Goal: Transaction & Acquisition: Purchase product/service

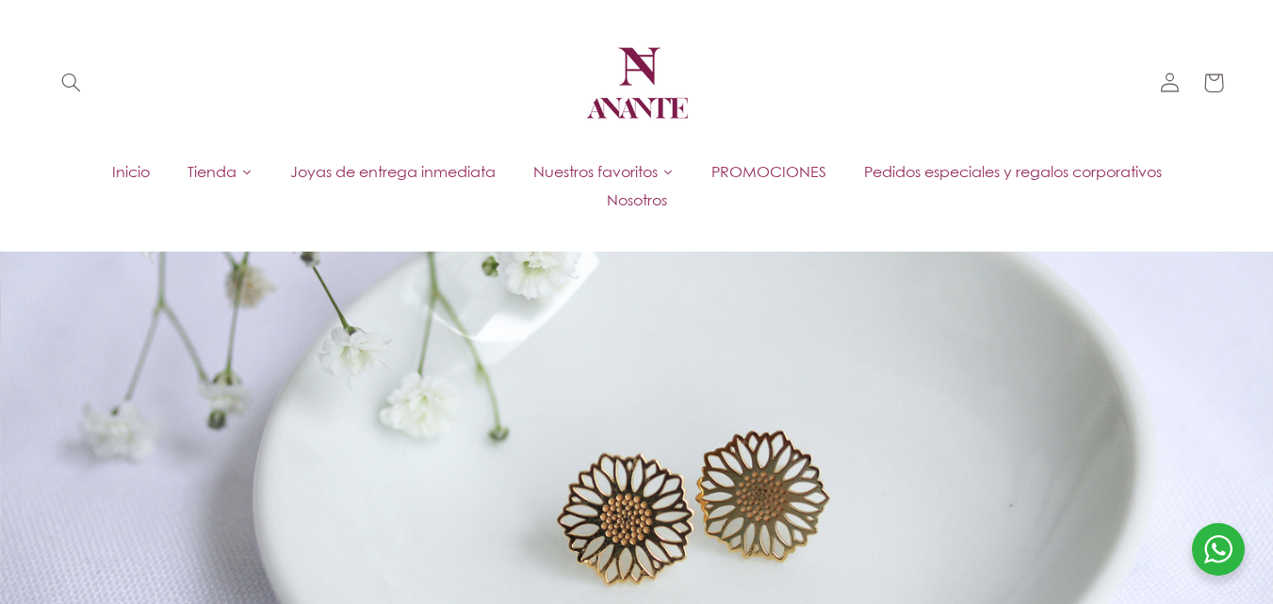
scroll to position [94, 0]
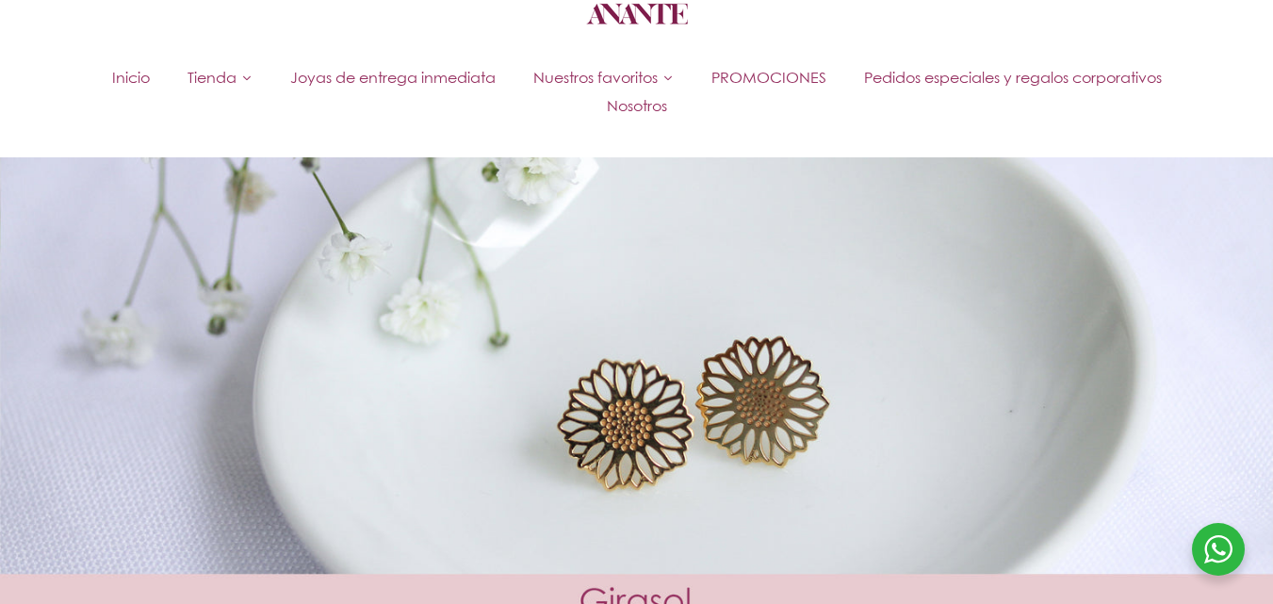
click at [410, 75] on span "Joyas de entrega inmediata" at bounding box center [392, 77] width 205 height 21
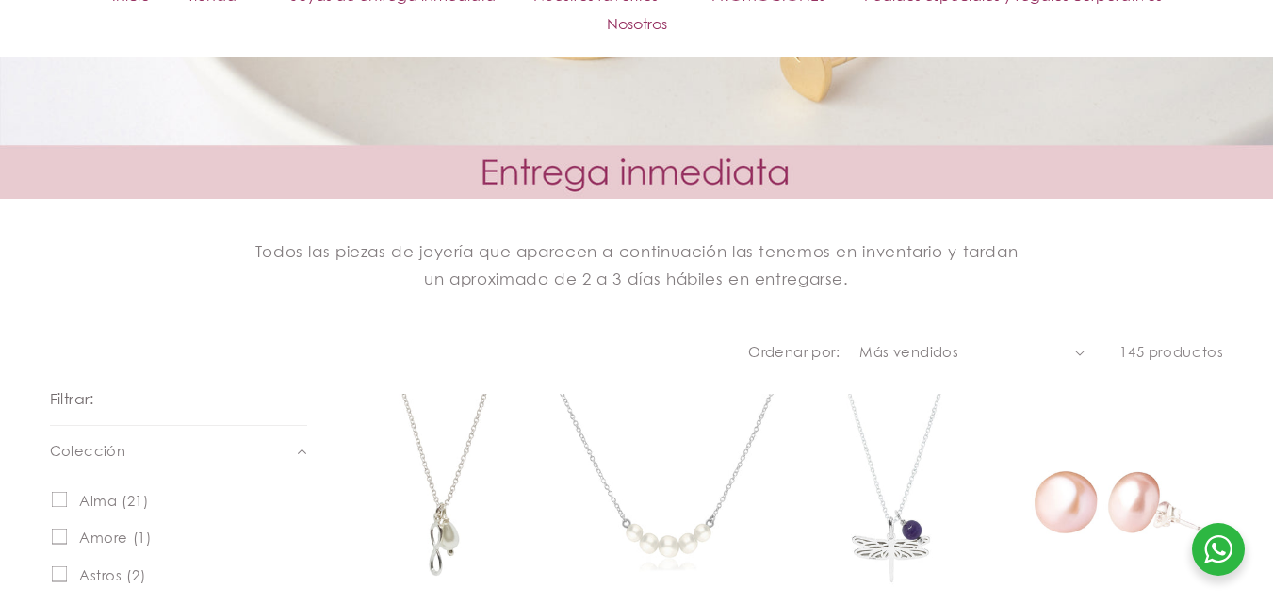
scroll to position [565, 0]
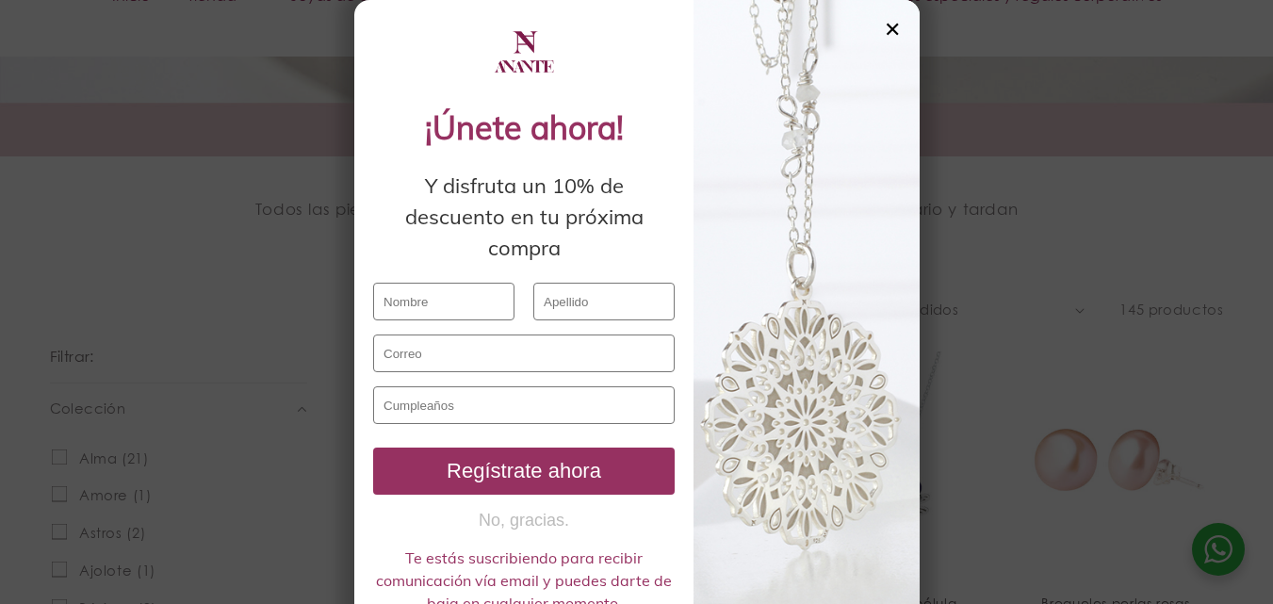
click at [874, 34] on div at bounding box center [806, 316] width 226 height 633
click at [886, 30] on div "✕" at bounding box center [892, 29] width 17 height 21
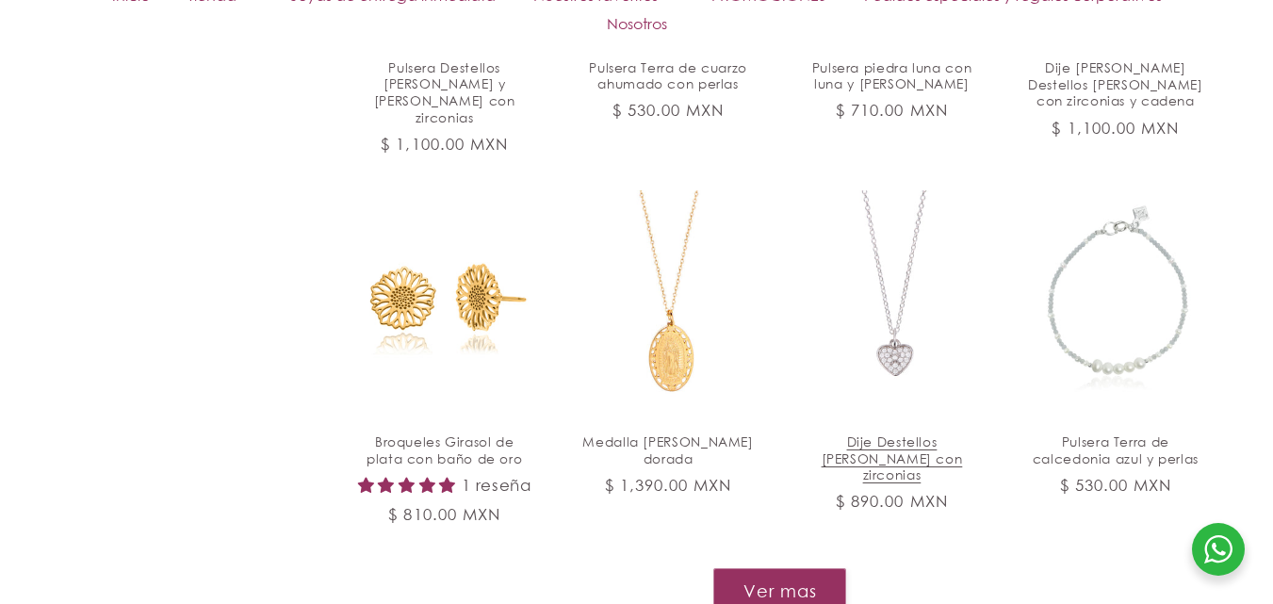
scroll to position [1884, 0]
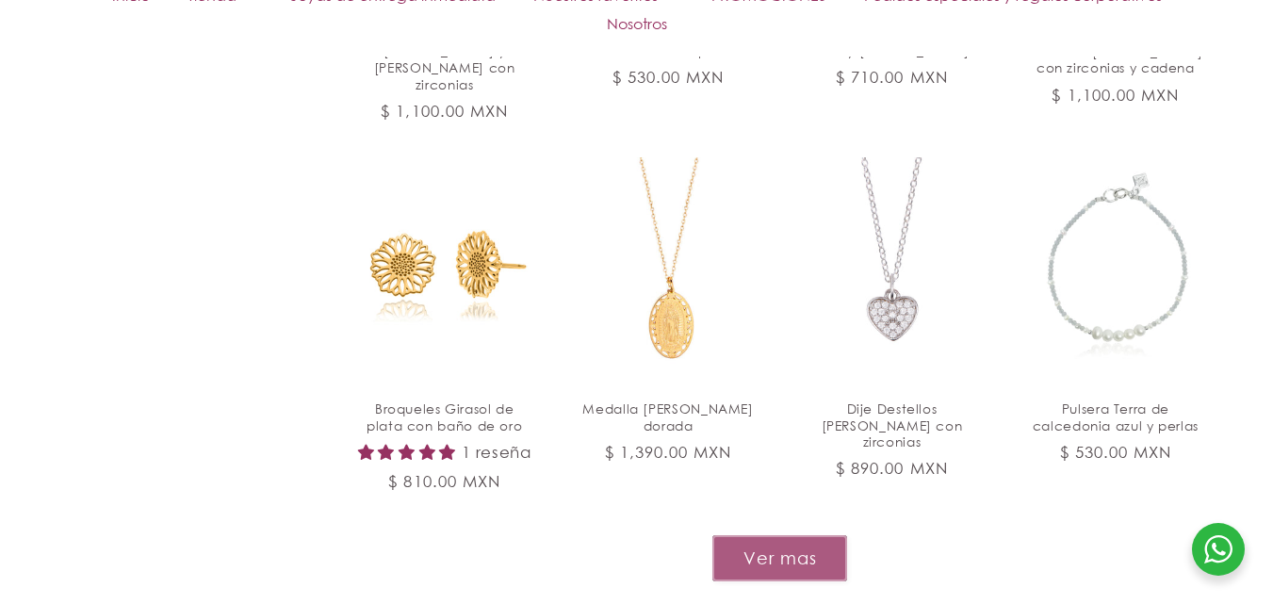
click at [822, 548] on button "Ver mas" at bounding box center [779, 558] width 135 height 46
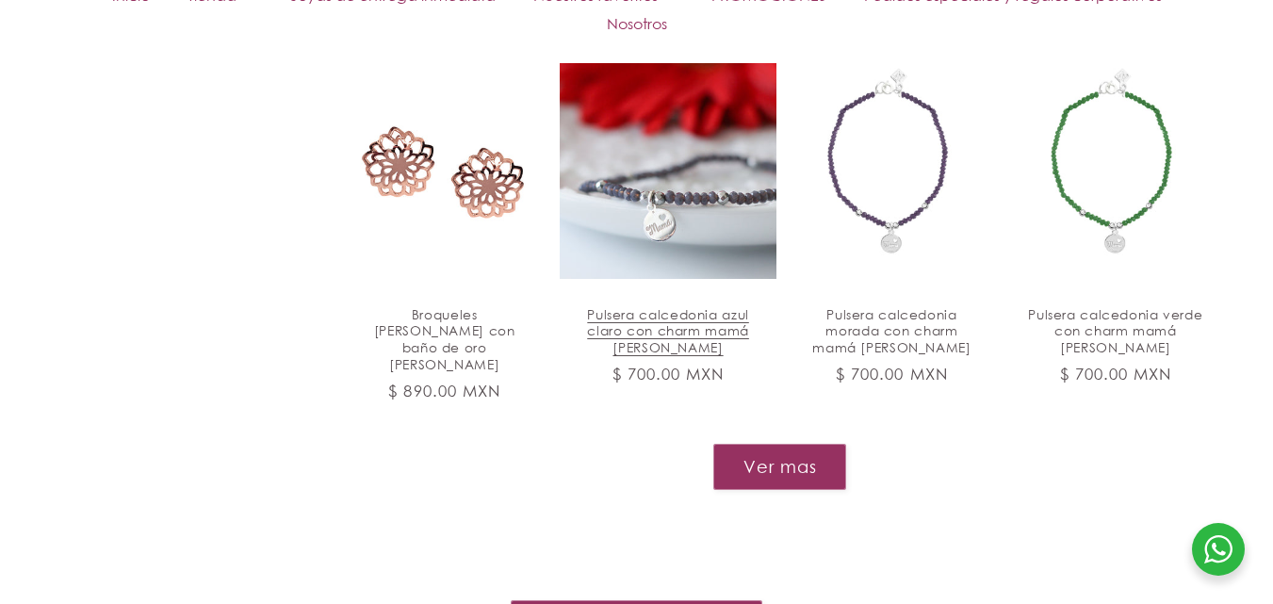
scroll to position [3486, 0]
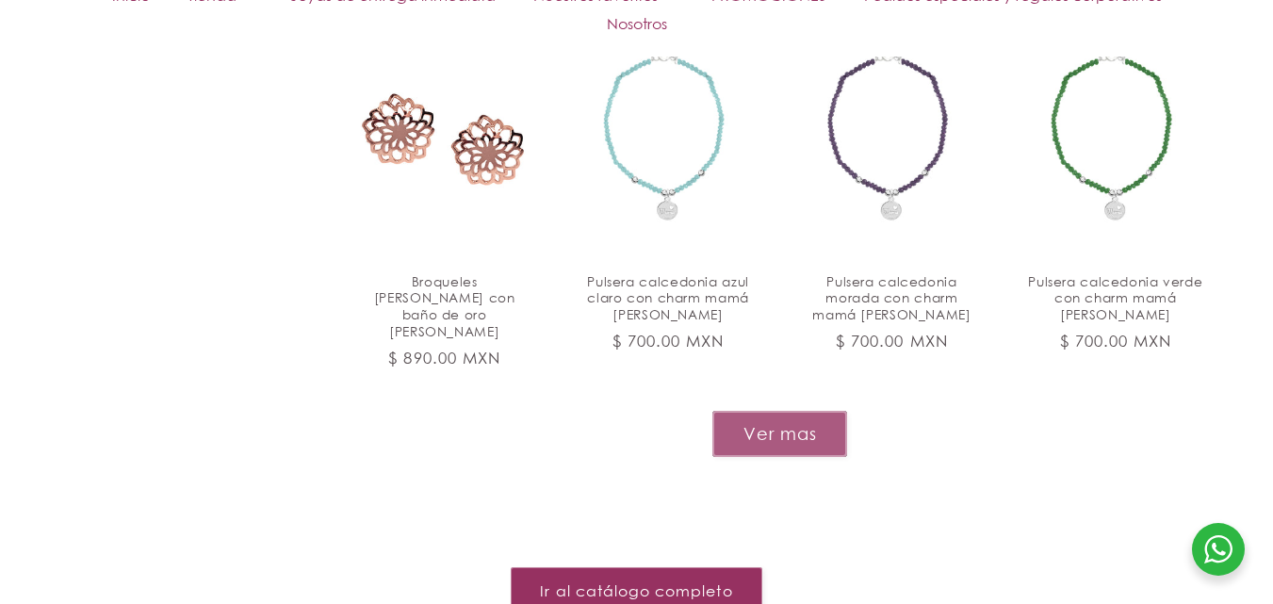
click at [787, 411] on button "Ver mas" at bounding box center [779, 434] width 135 height 46
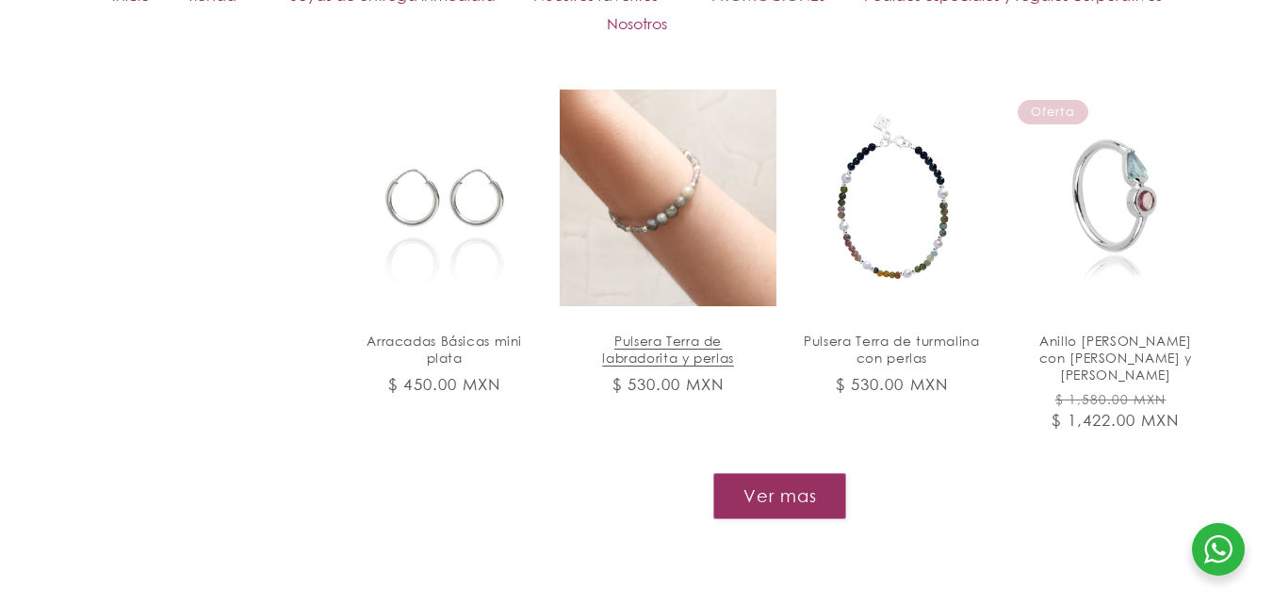
scroll to position [4900, 0]
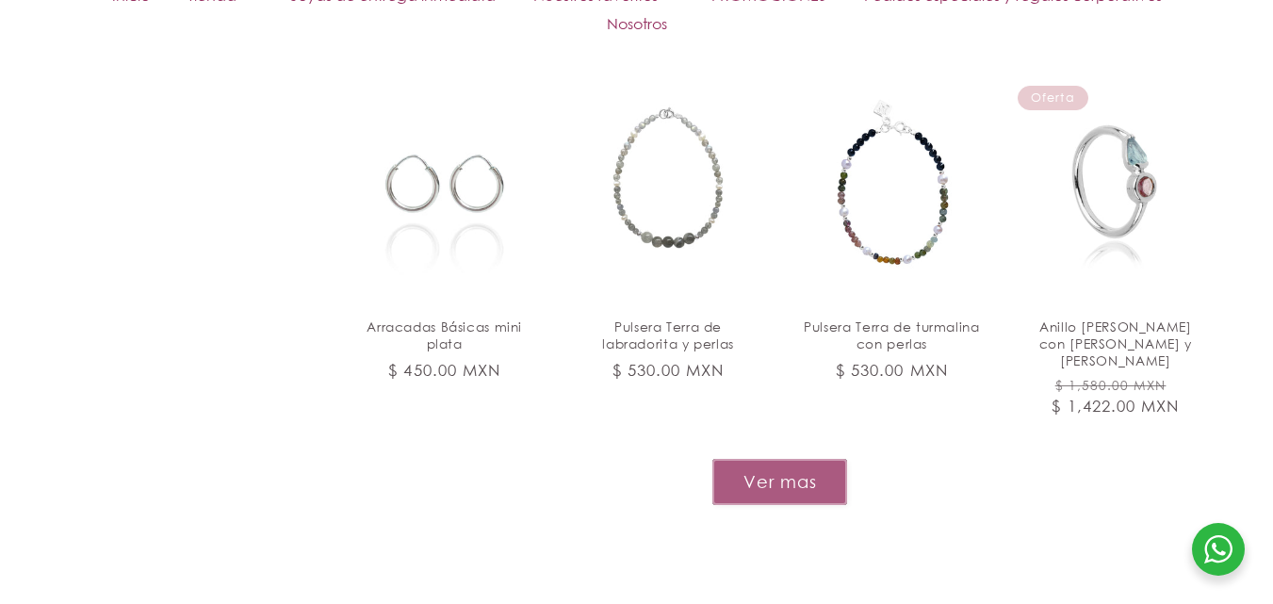
click at [776, 459] on button "Ver mas" at bounding box center [779, 482] width 135 height 46
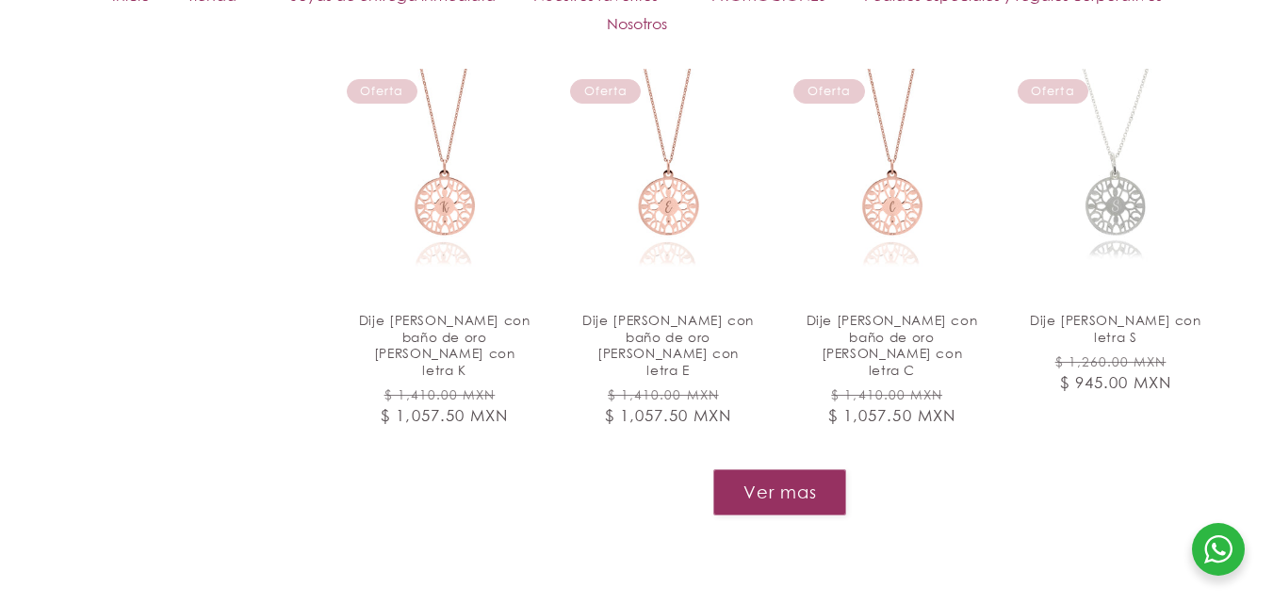
scroll to position [6407, 0]
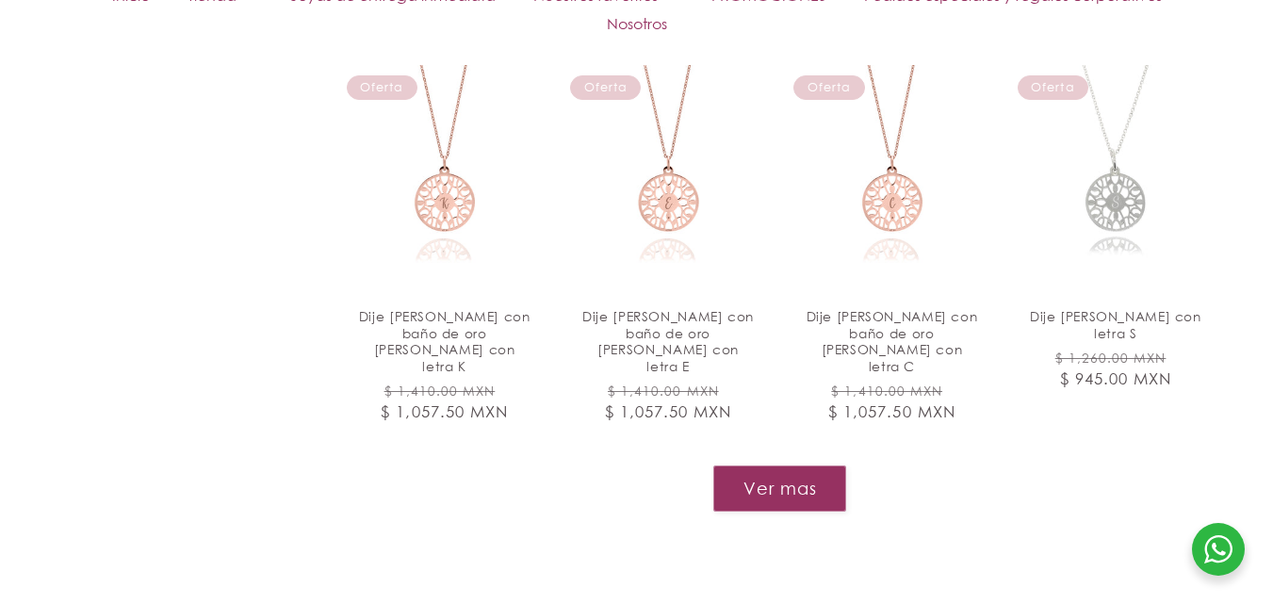
click at [766, 465] on button "Ver mas" at bounding box center [779, 488] width 133 height 46
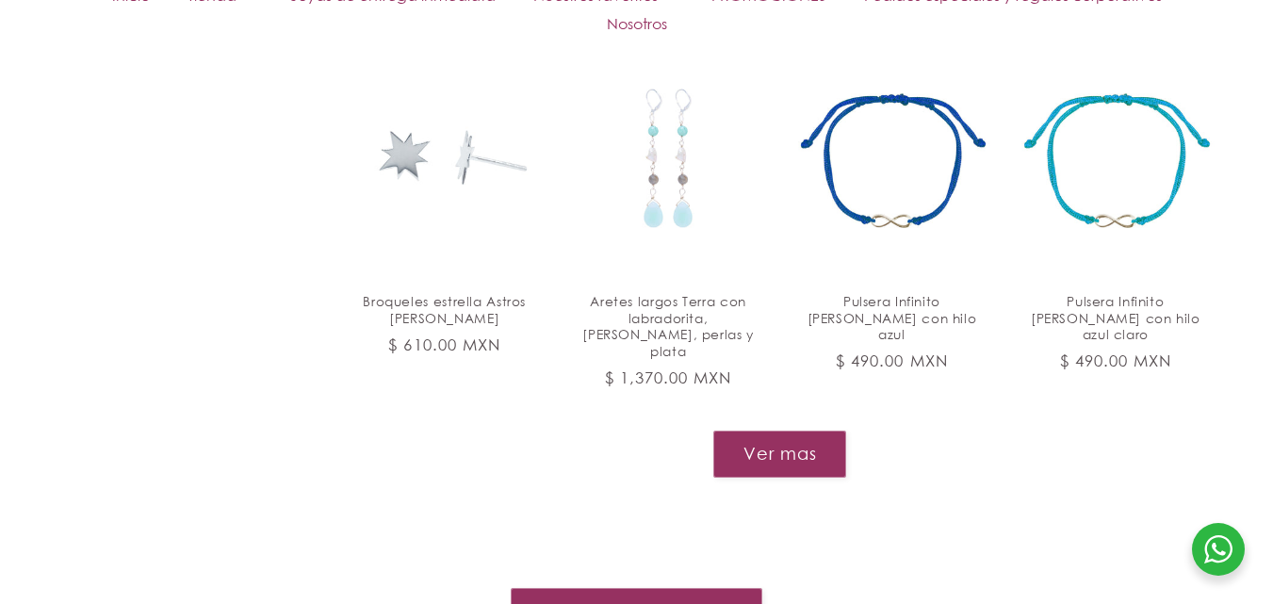
scroll to position [7915, 0]
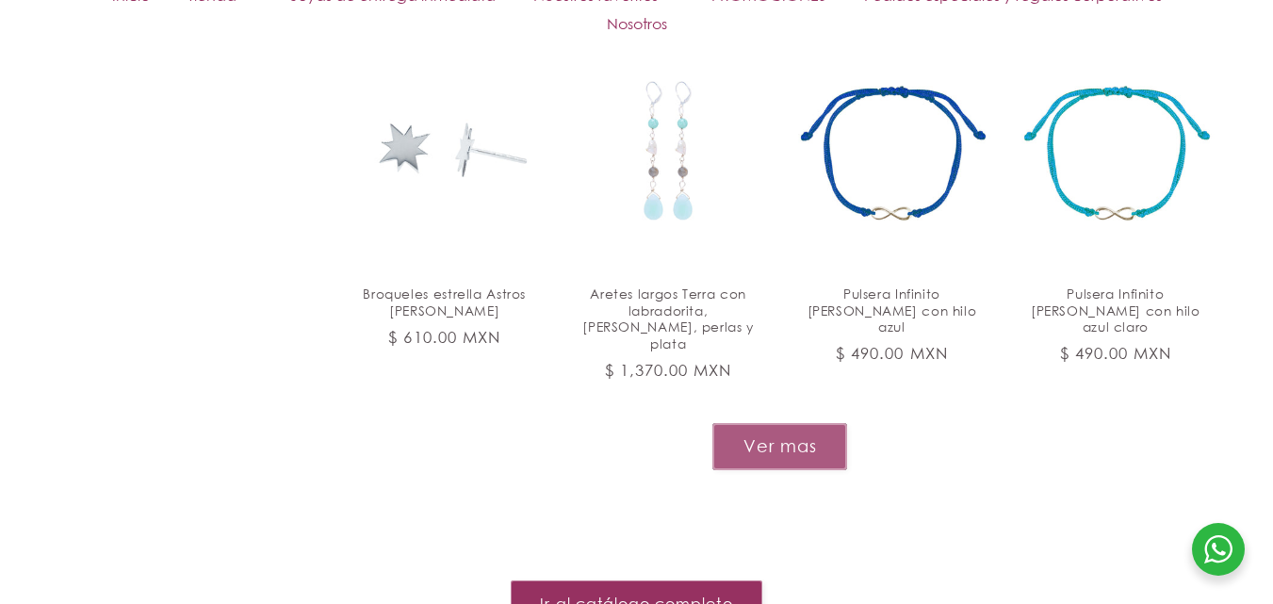
click at [792, 423] on button "Ver mas" at bounding box center [779, 446] width 135 height 46
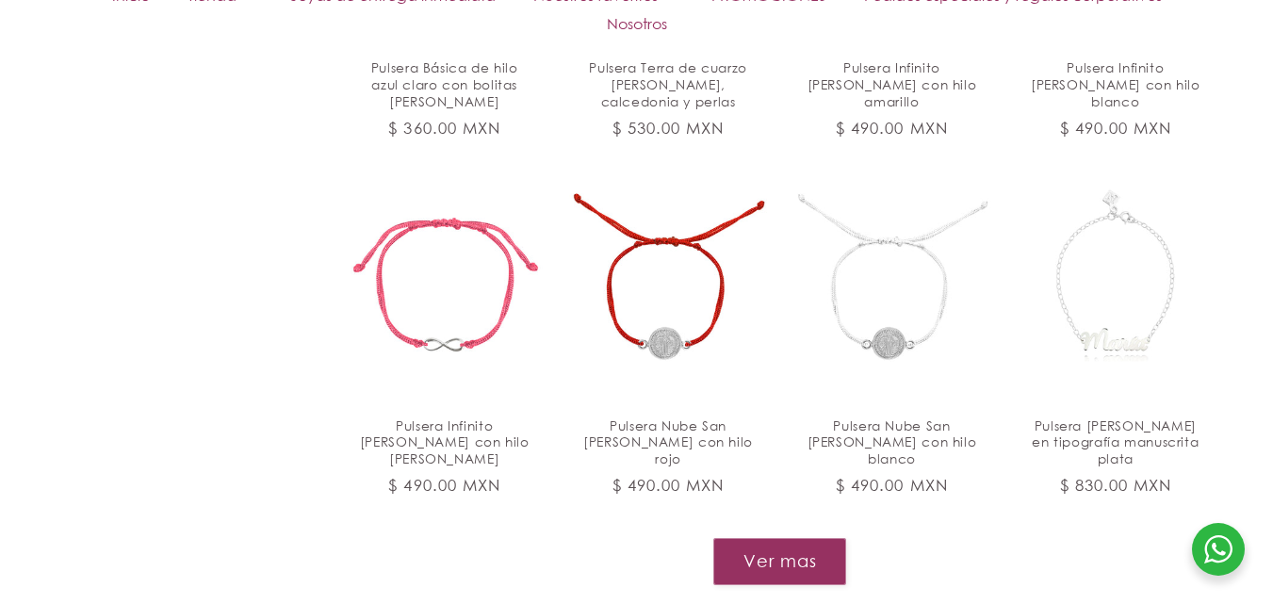
scroll to position [9234, 0]
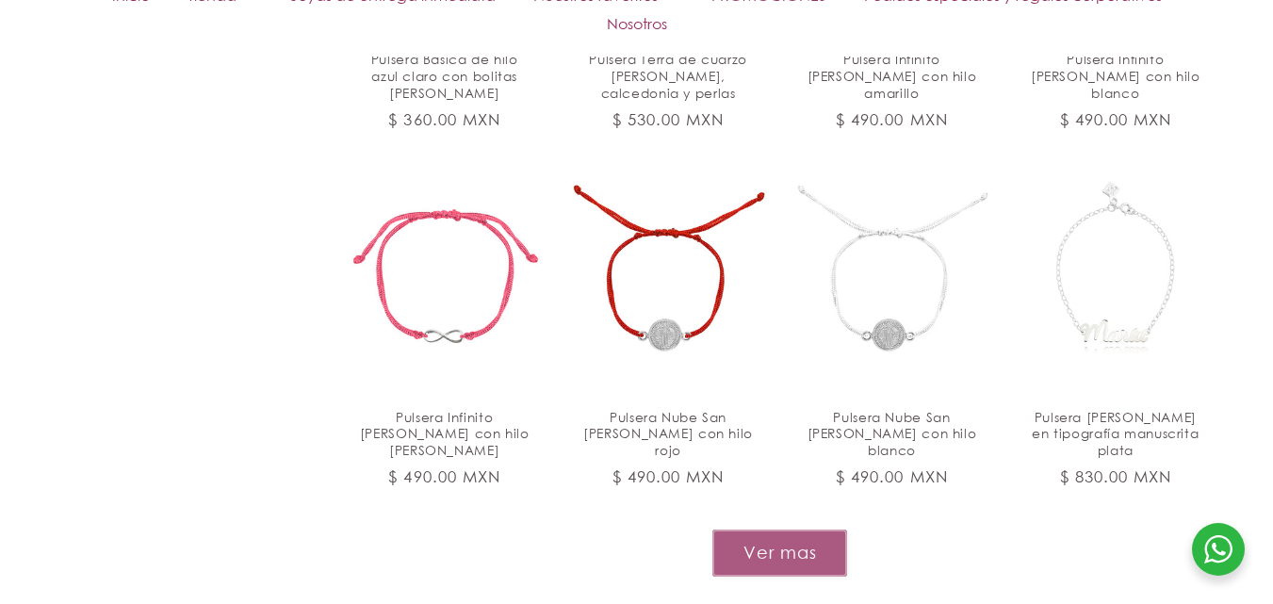
click at [758, 530] on button "Ver mas" at bounding box center [779, 553] width 135 height 46
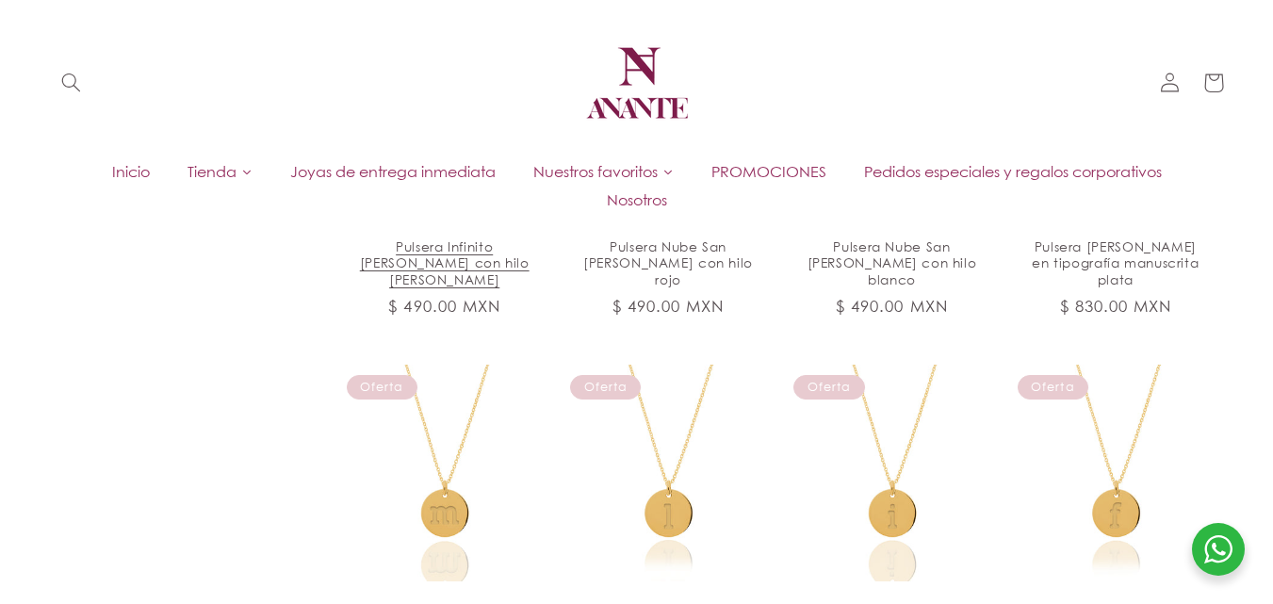
scroll to position [9140, 0]
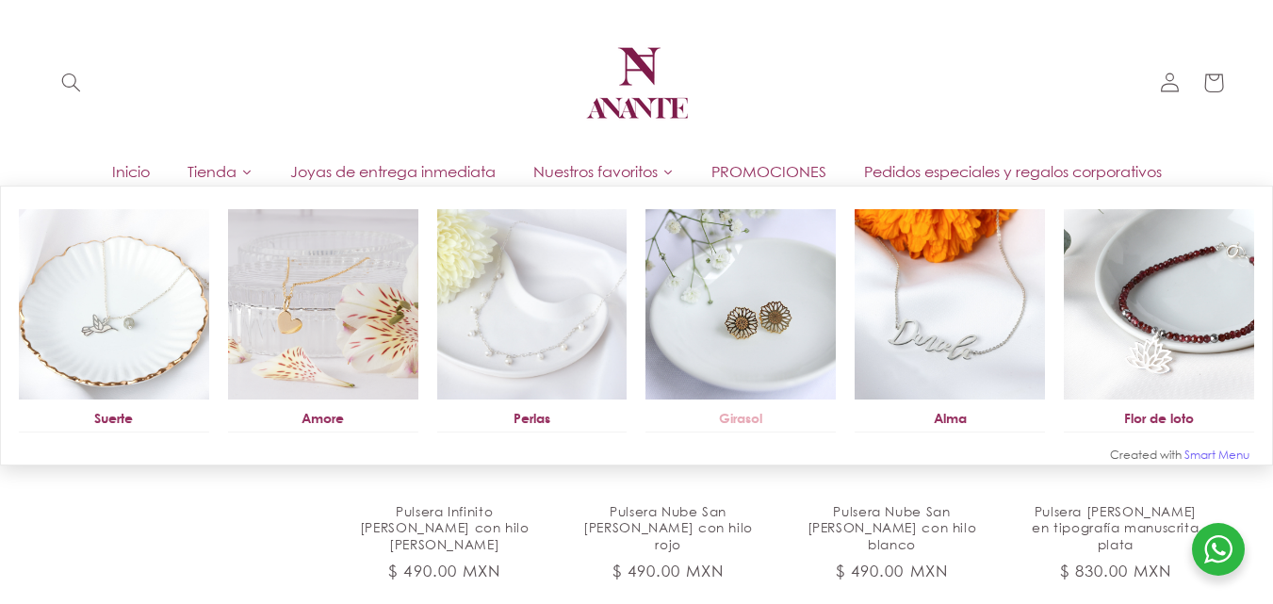
click at [699, 349] on img at bounding box center [740, 304] width 190 height 190
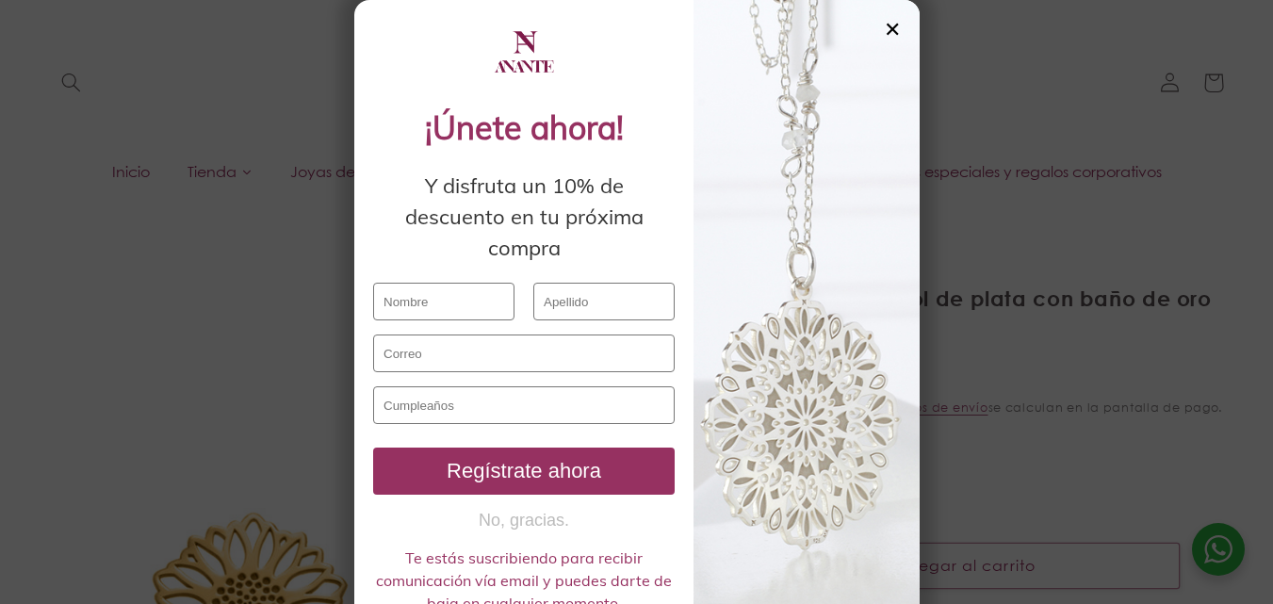
click at [872, 32] on div at bounding box center [806, 316] width 226 height 633
click at [886, 32] on div "✕" at bounding box center [892, 29] width 17 height 21
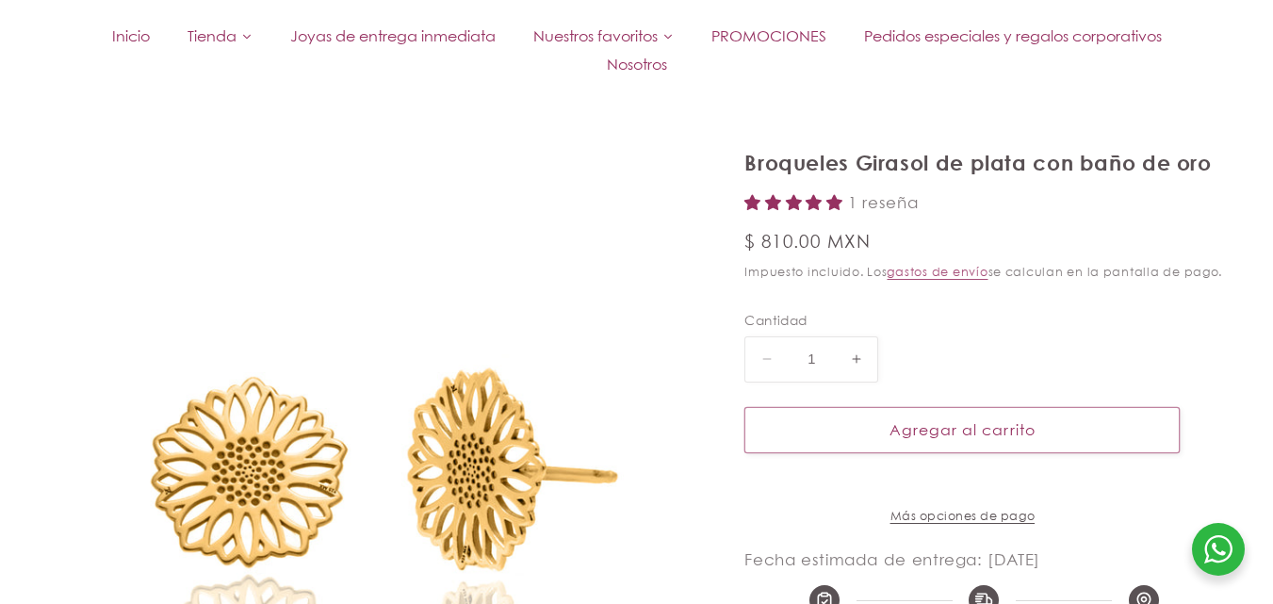
scroll to position [188, 0]
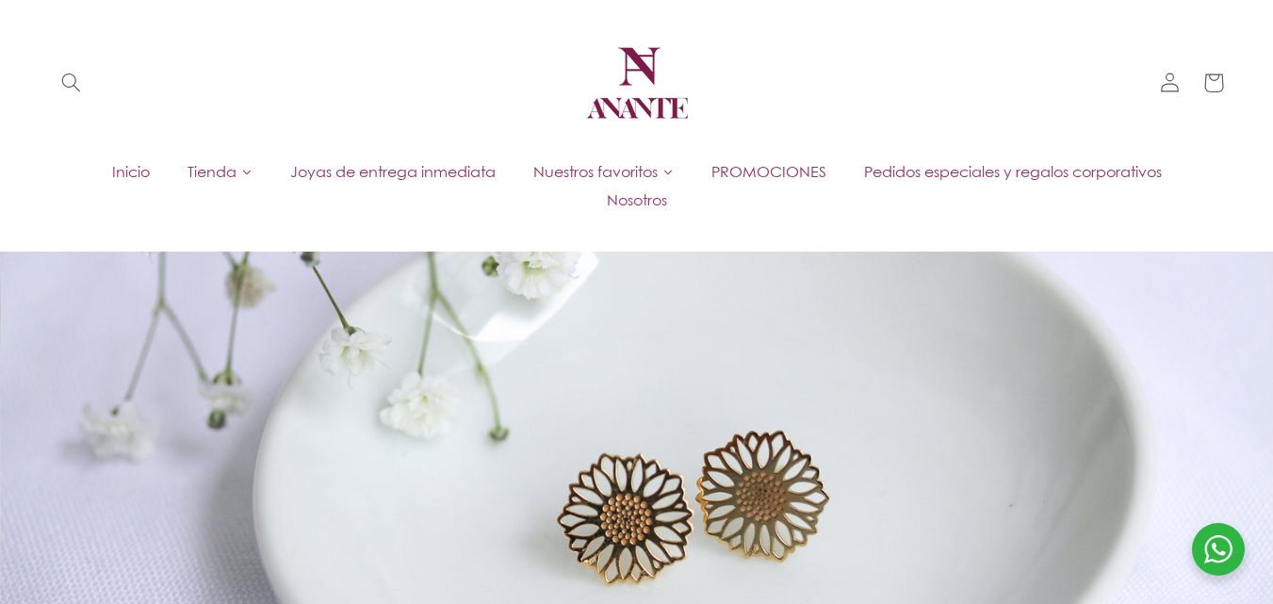
click at [1200, 544] on div at bounding box center [1218, 549] width 53 height 53
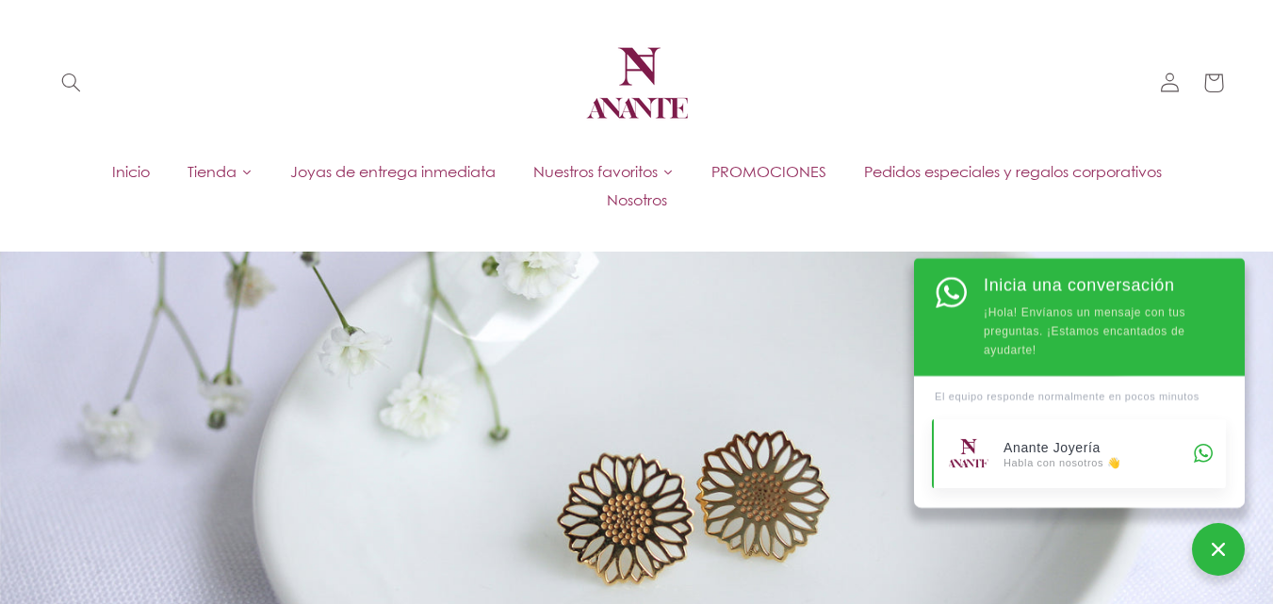
click at [1071, 480] on link "Anante Joyería Habla con nosotros 👋" at bounding box center [1079, 453] width 294 height 69
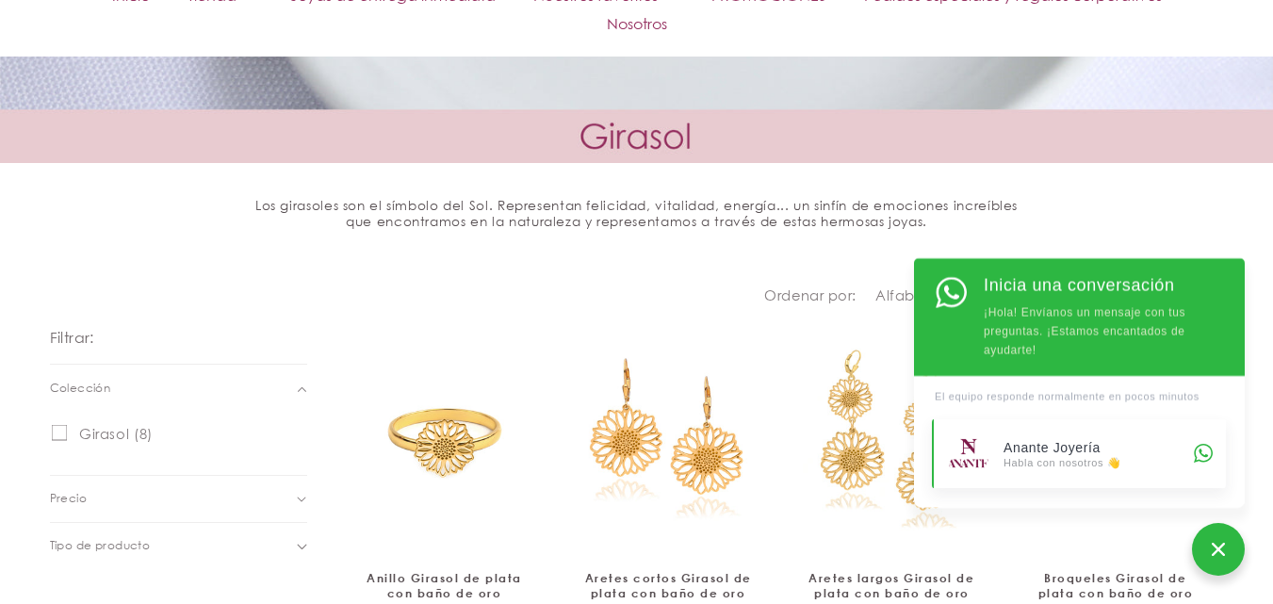
scroll to position [660, 0]
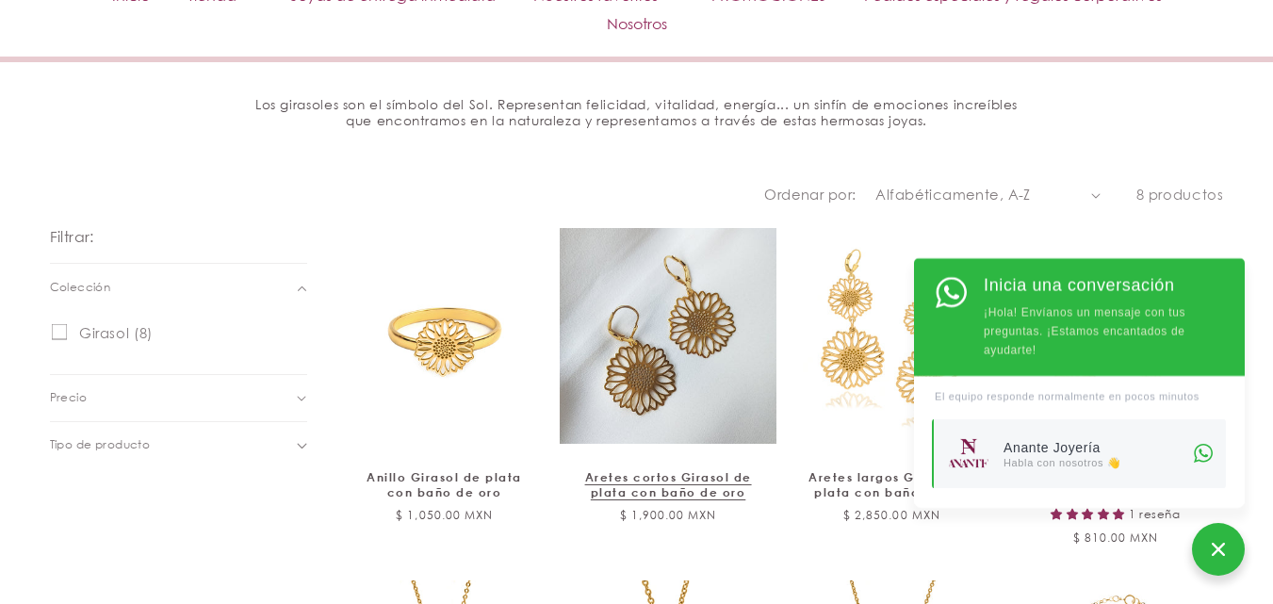
click at [723, 470] on link "Aretes cortos Girasol de plata con baño de oro" at bounding box center [667, 484] width 176 height 29
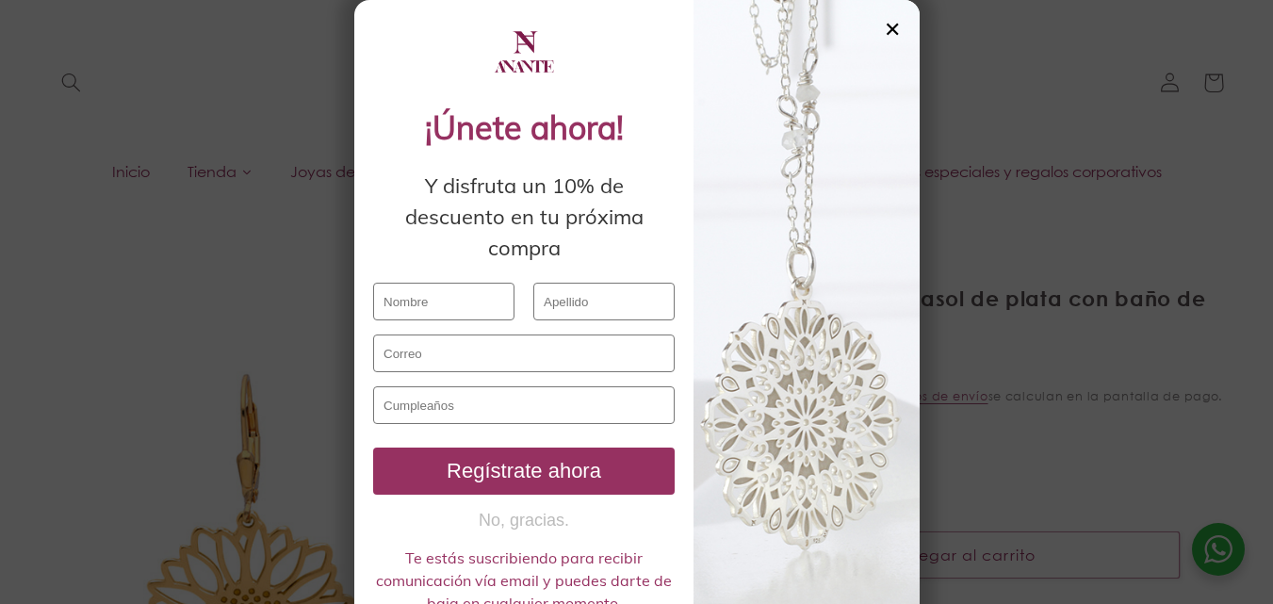
select select "{"isForProduct":false,"id":43657183559834,"title":"5","available":true,"price":…"
click at [875, 30] on div at bounding box center [806, 316] width 226 height 633
click at [884, 30] on div "✕" at bounding box center [892, 29] width 17 height 21
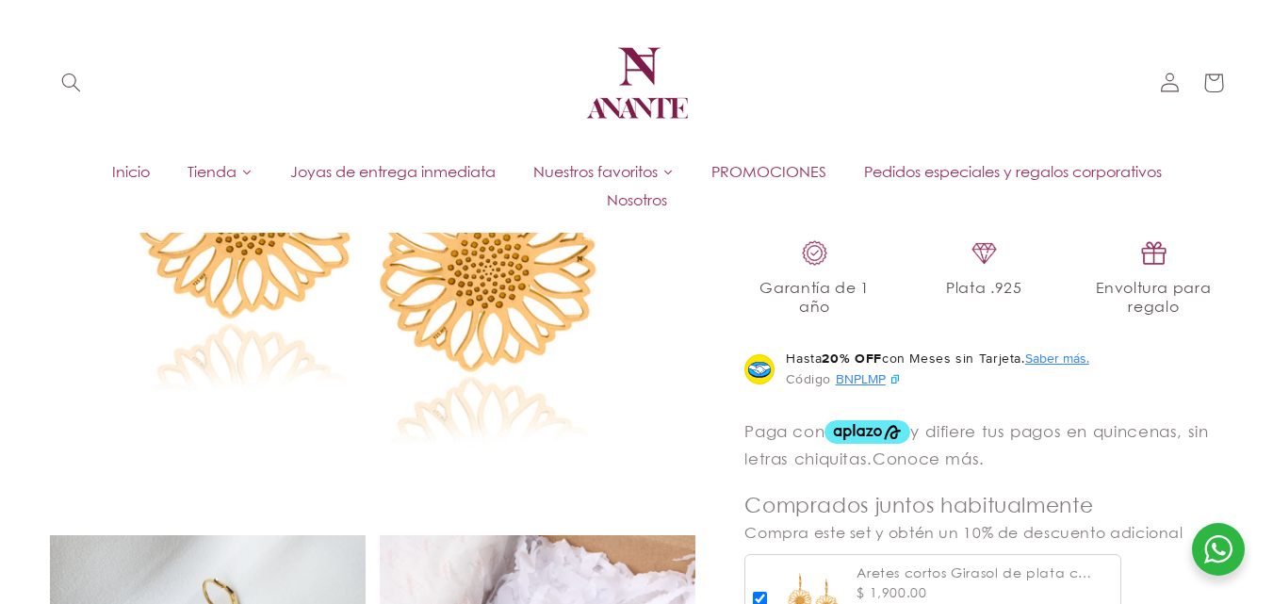
scroll to position [1036, 0]
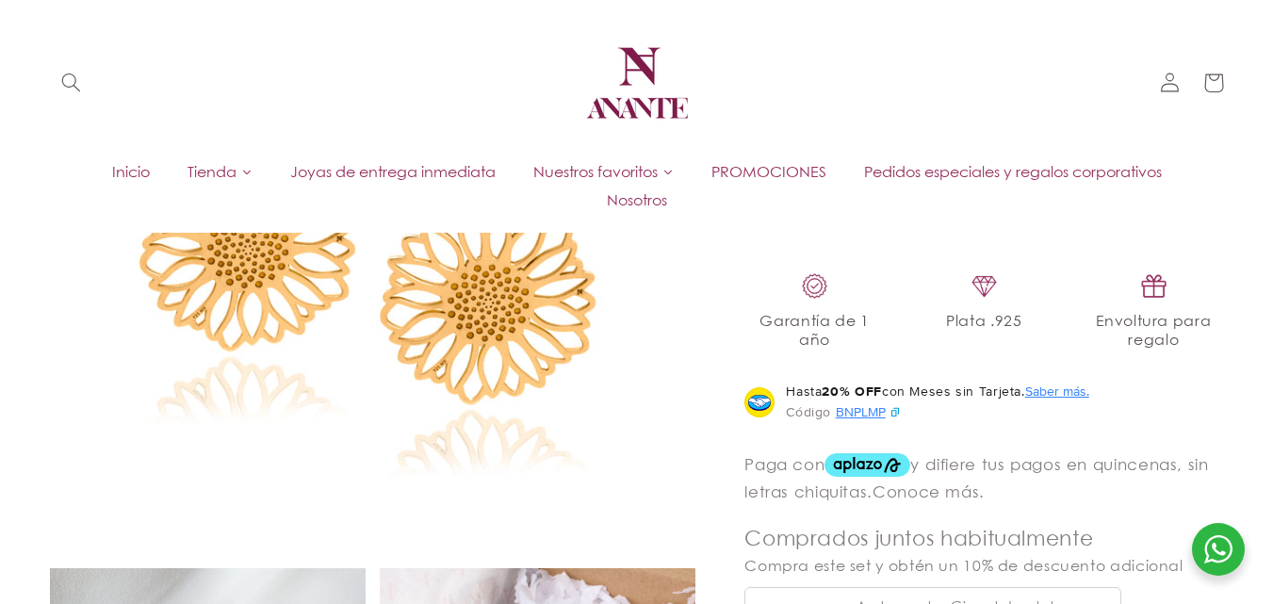
click at [1081, 400] on button "Saber más." at bounding box center [1057, 391] width 64 height 19
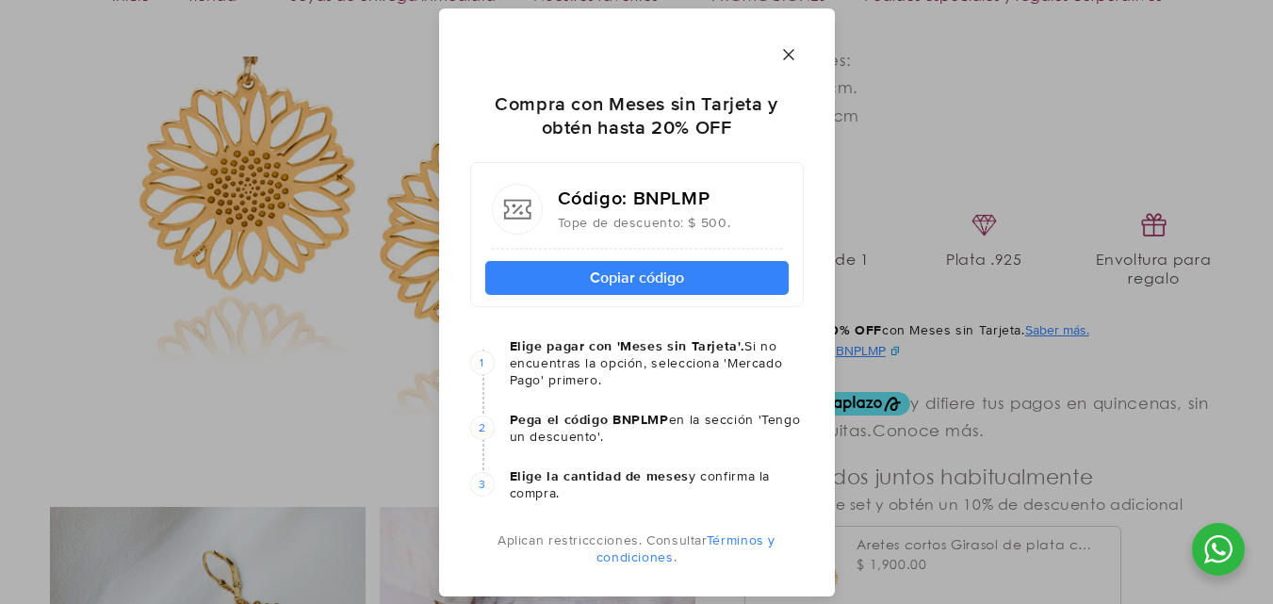
scroll to position [1131, 0]
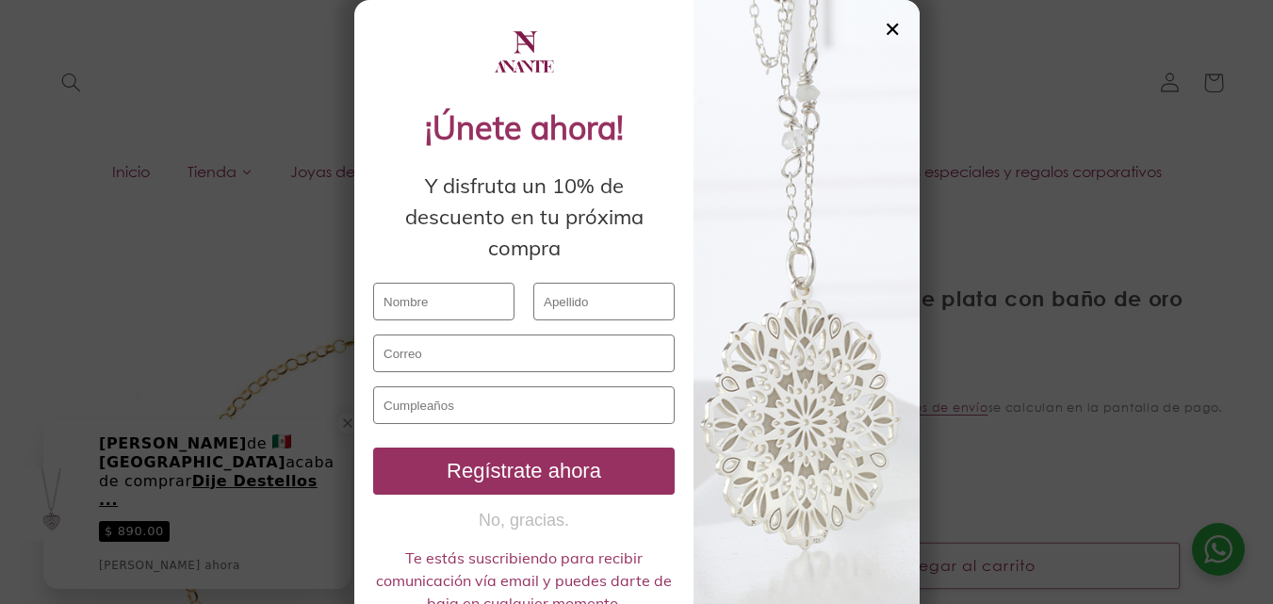
select select "{"isForProduct":false,"id":43657183559834,"title":"5","available":true,"price":…"
click at [889, 30] on div "✕" at bounding box center [892, 29] width 17 height 21
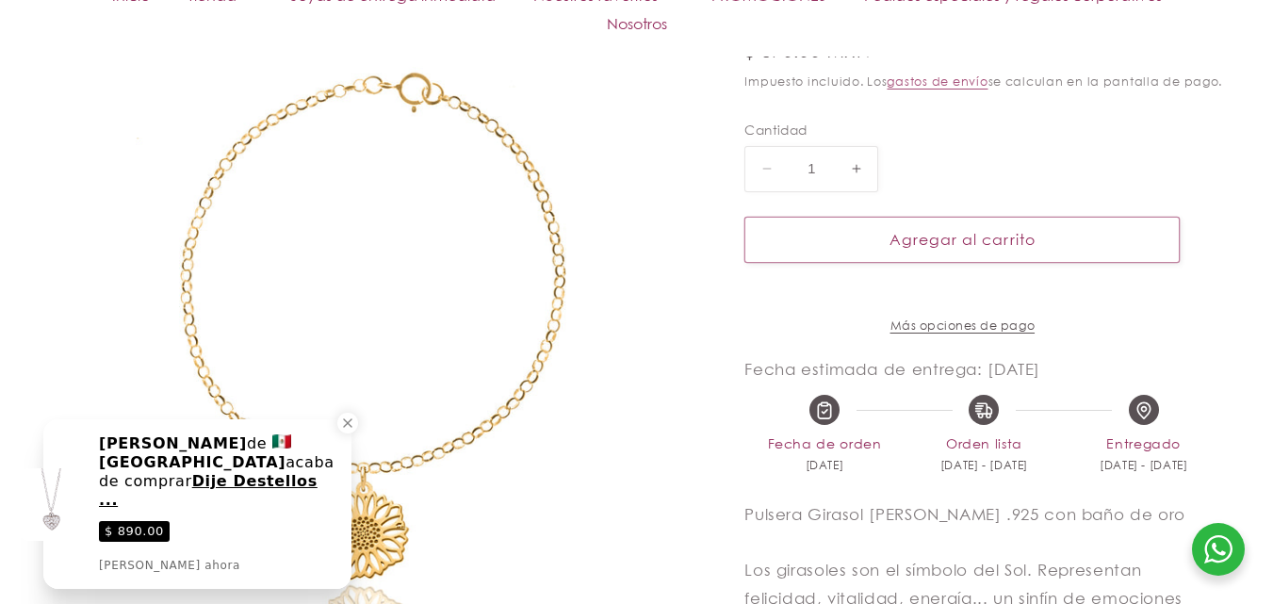
scroll to position [471, 0]
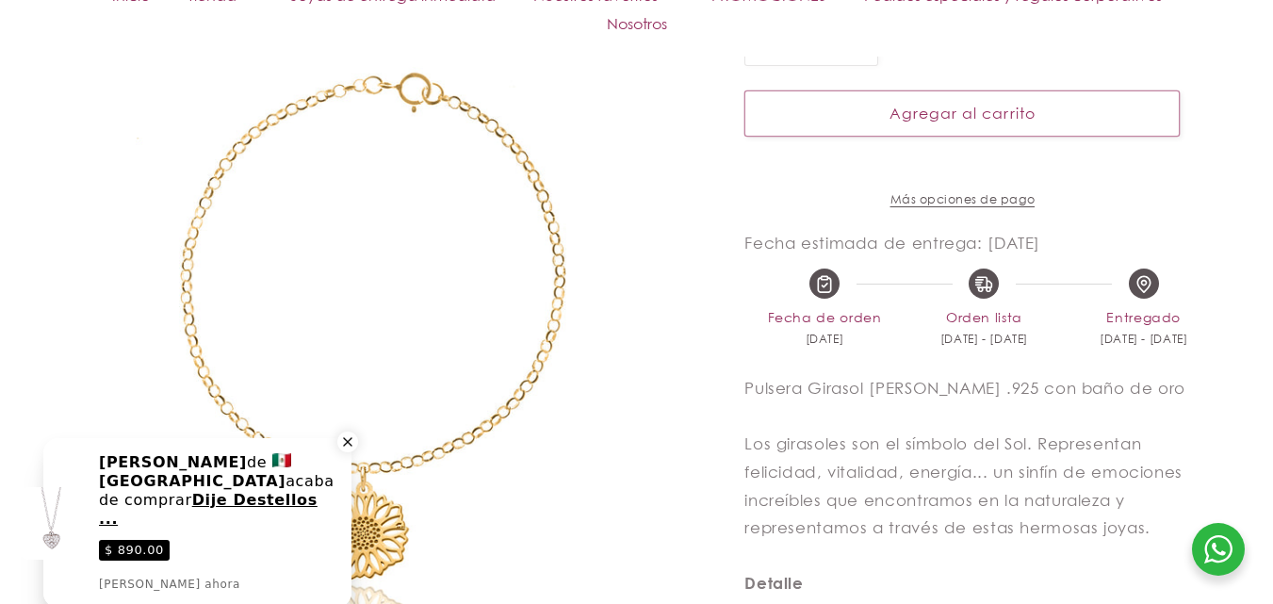
click at [344, 439] on icon "Close a notification" at bounding box center [347, 441] width 17 height 17
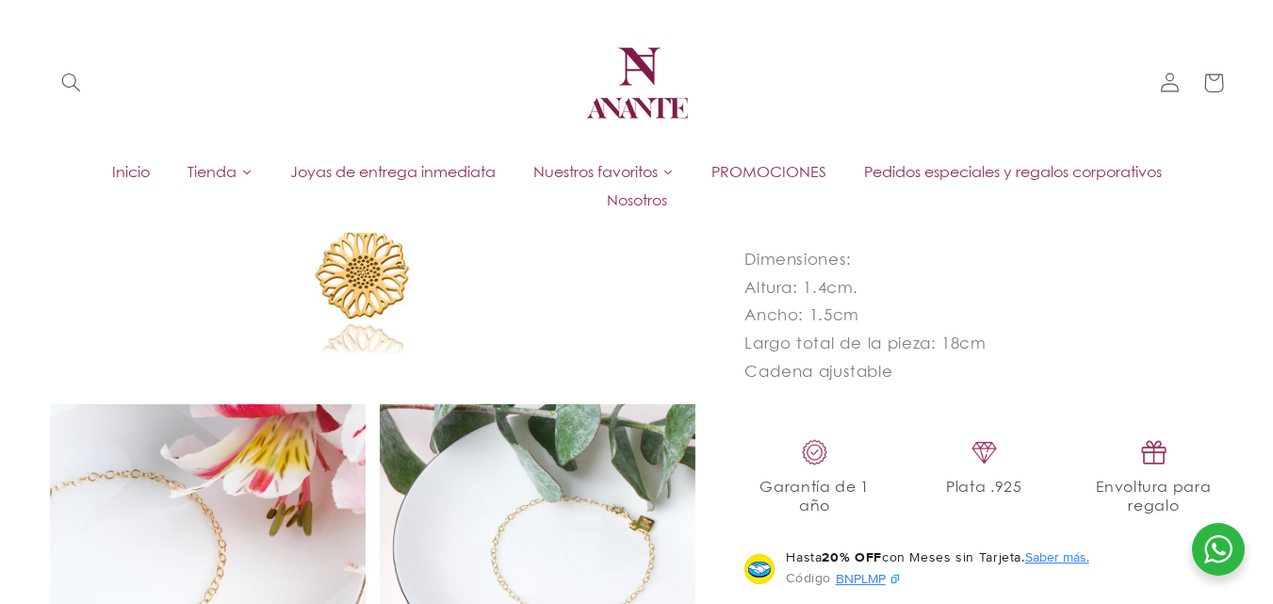
scroll to position [848, 0]
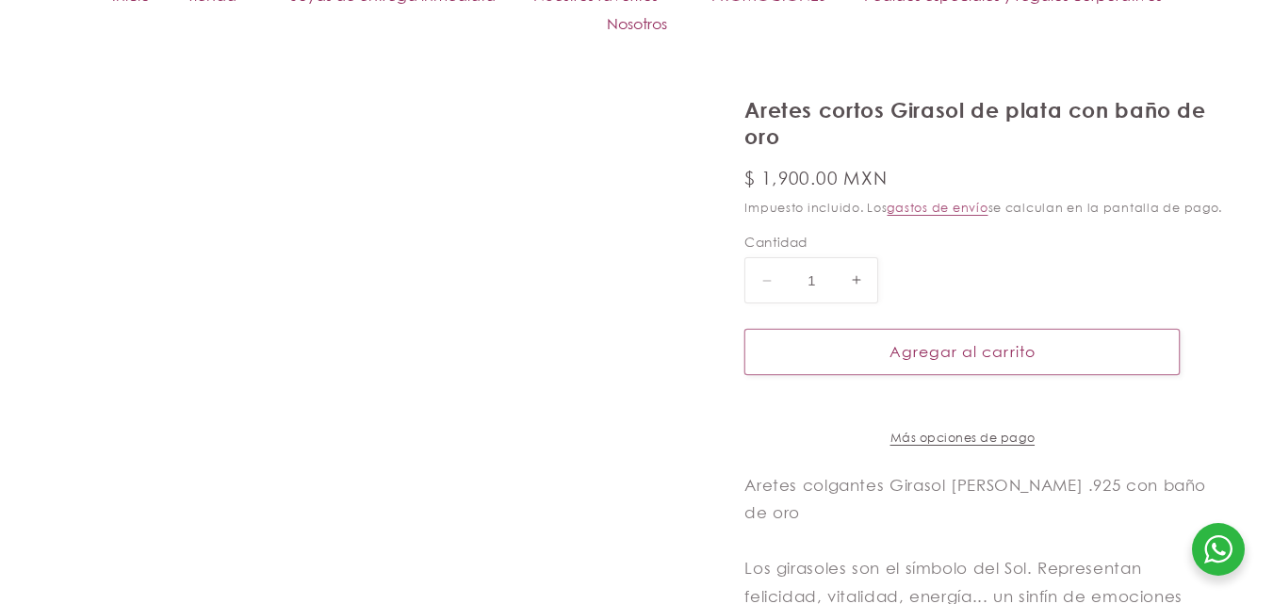
select select "{"isForProduct":false,"id":43657183559834,"title":"5","available":true,"price":…"
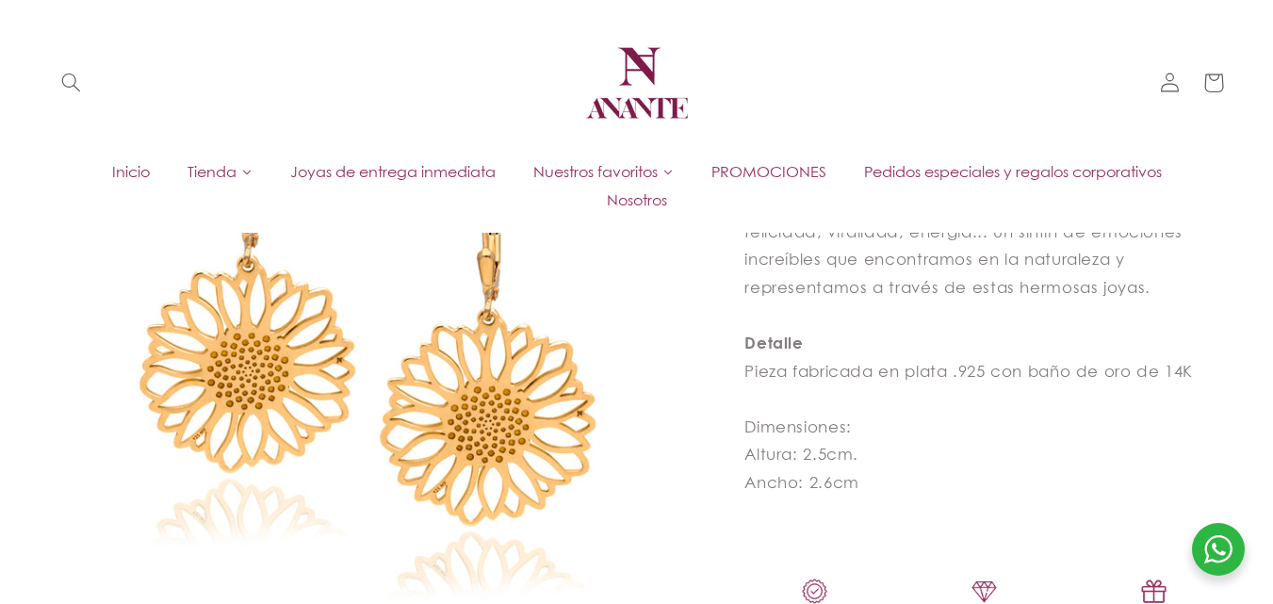
scroll to position [565, 0]
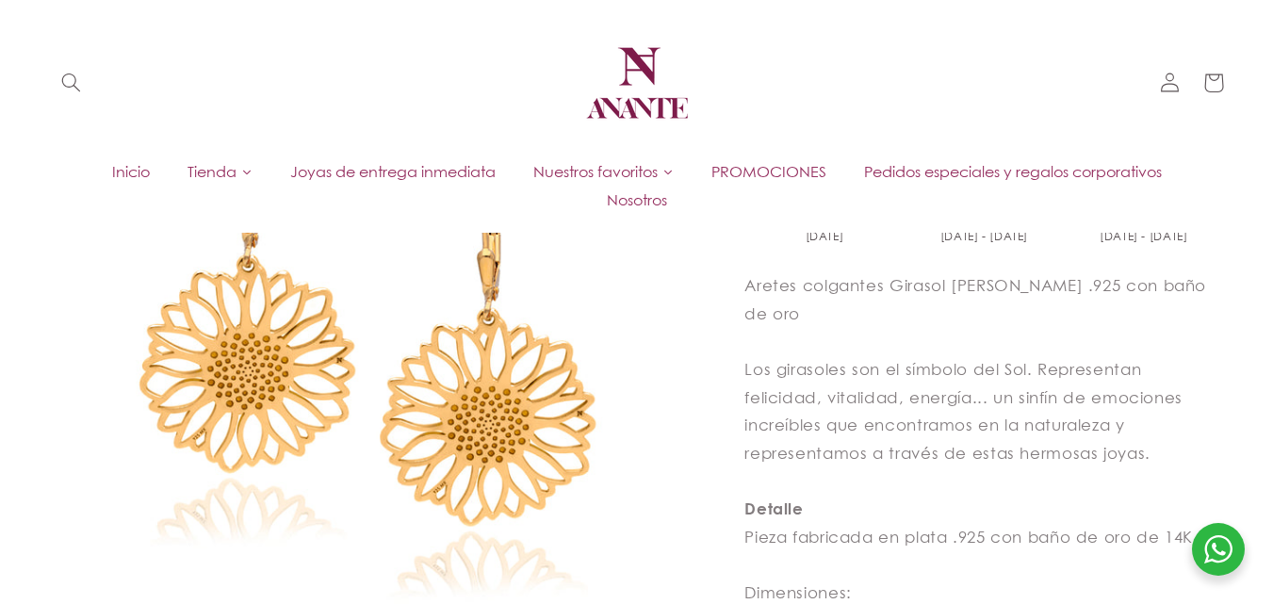
click at [481, 389] on img at bounding box center [372, 352] width 645 height 645
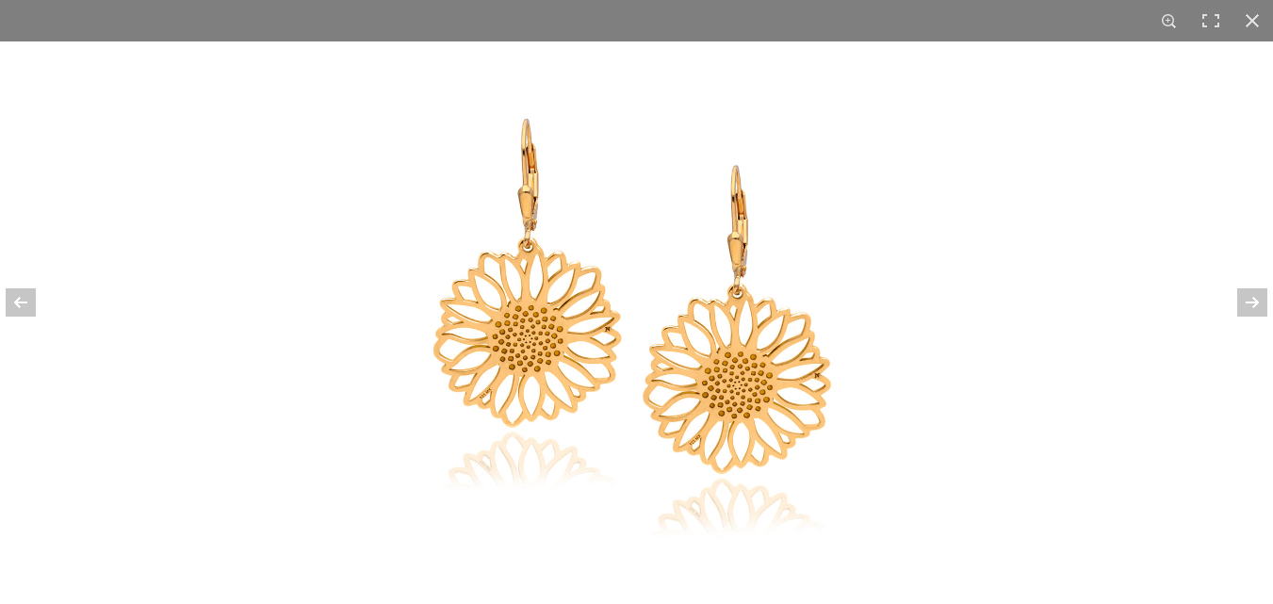
click at [645, 309] on img at bounding box center [636, 322] width 563 height 563
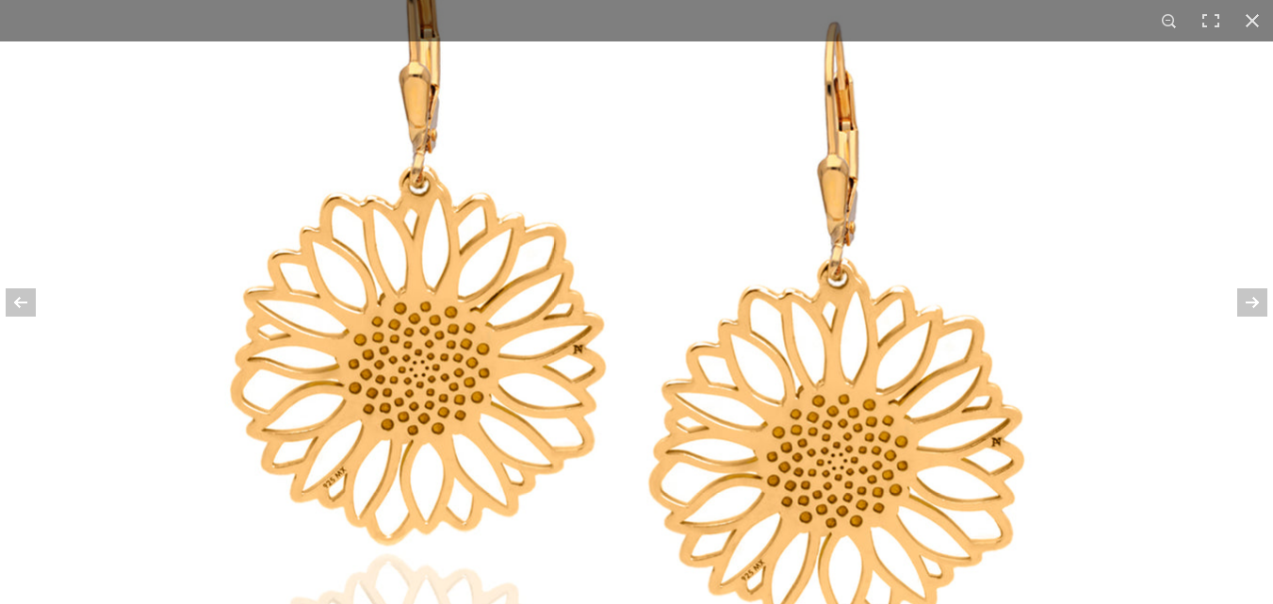
click at [656, 347] on img at bounding box center [635, 336] width 1123 height 1123
